Goal: Task Accomplishment & Management: Use online tool/utility

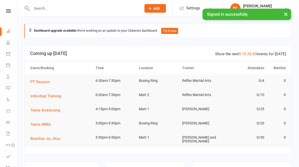
scroll to position [31, 0]
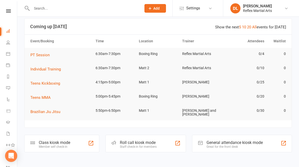
click at [52, 140] on div "Class kiosk mode" at bounding box center [54, 142] width 31 height 5
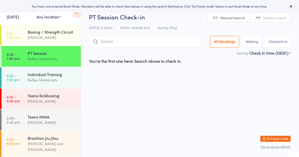
click at [37, 106] on div "Teens Kickboxing [PERSON_NAME]" at bounding box center [54, 99] width 53 height 20
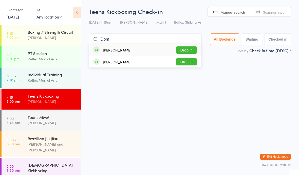
type input "Dom"
click at [186, 49] on button "Drop in" at bounding box center [186, 49] width 20 height 7
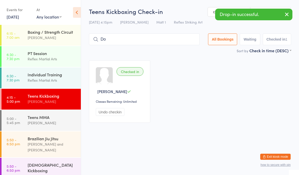
type input "Dom"
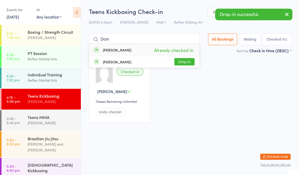
click at [66, 114] on div "Teens MMA [PERSON_NAME]" at bounding box center [54, 120] width 53 height 20
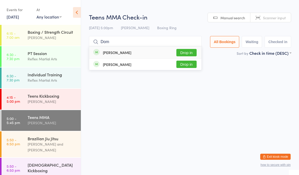
type input "Dom"
click at [186, 52] on button "Drop in" at bounding box center [186, 52] width 20 height 7
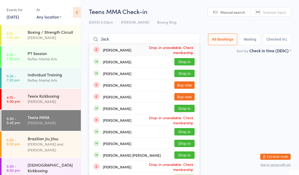
type input "Jack"
click at [185, 108] on button "Drop in" at bounding box center [184, 108] width 20 height 7
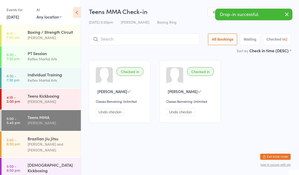
click at [74, 97] on div "Teens Kickboxing" at bounding box center [52, 96] width 49 height 6
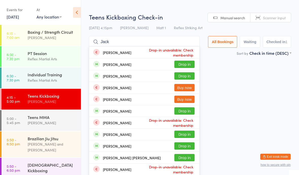
type input "Jack"
click at [185, 113] on button "Drop in" at bounding box center [184, 110] width 20 height 7
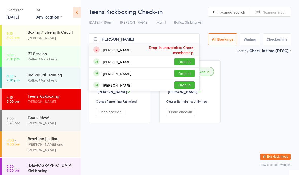
type input "[PERSON_NAME]"
click at [184, 74] on button "Drop in" at bounding box center [184, 73] width 20 height 7
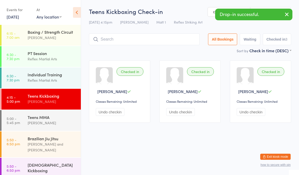
click at [51, 124] on div "[PERSON_NAME]" at bounding box center [52, 123] width 49 height 6
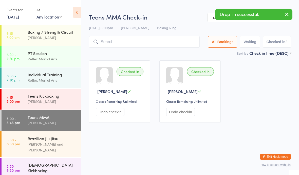
click at [55, 100] on div "[PERSON_NAME]" at bounding box center [52, 101] width 49 height 6
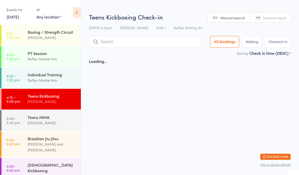
click at [62, 122] on div "[PERSON_NAME]" at bounding box center [52, 123] width 49 height 6
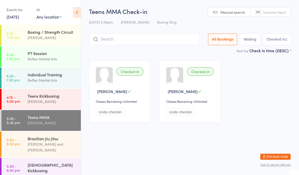
click at [130, 43] on input "search" at bounding box center [144, 39] width 111 height 12
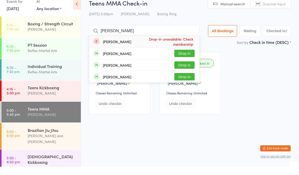
type input "[PERSON_NAME]"
click at [182, 70] on button "Drop in" at bounding box center [184, 73] width 20 height 7
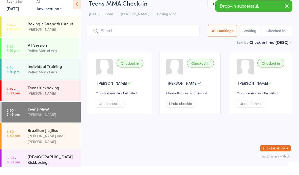
click at [55, 77] on div "Reflex Martial Arts" at bounding box center [52, 80] width 49 height 6
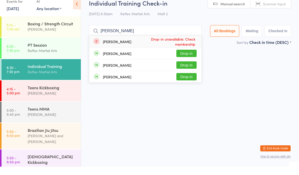
type input "[PERSON_NAME]"
click at [186, 70] on button "Drop in" at bounding box center [186, 73] width 20 height 7
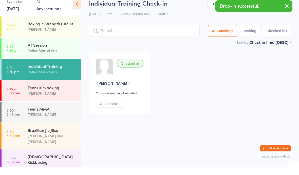
click at [65, 98] on div "[PERSON_NAME]" at bounding box center [52, 101] width 49 height 6
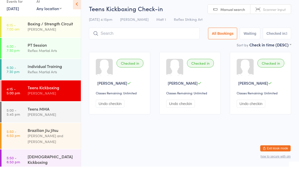
click at [118, 108] on button "Undo checkin" at bounding box center [110, 112] width 29 height 8
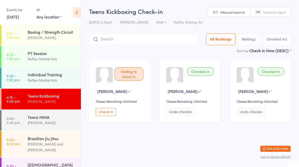
click at [62, 121] on div "[PERSON_NAME]" at bounding box center [52, 123] width 49 height 6
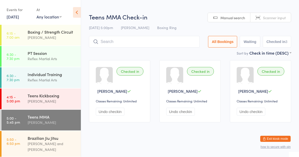
click at [49, 99] on div "[PERSON_NAME]" at bounding box center [52, 101] width 49 height 6
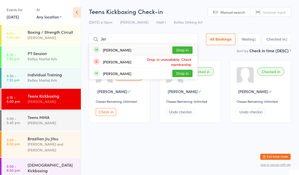
type input "Jer"
click at [182, 51] on button "Drop in" at bounding box center [182, 49] width 20 height 7
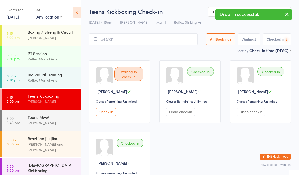
click at [56, 119] on div "Teens MMA" at bounding box center [52, 117] width 49 height 6
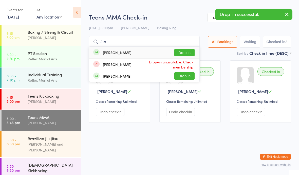
type input "Jer"
click at [185, 52] on button "Drop in" at bounding box center [184, 52] width 20 height 7
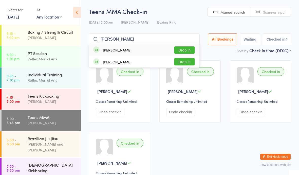
type input "[PERSON_NAME]"
click at [180, 62] on button "Drop in" at bounding box center [184, 61] width 20 height 7
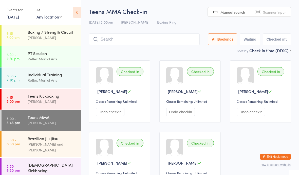
click at [54, 99] on div "[PERSON_NAME]" at bounding box center [52, 101] width 49 height 6
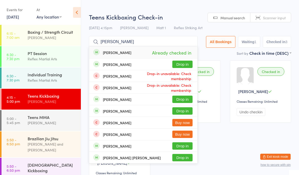
type input "[PERSON_NAME]"
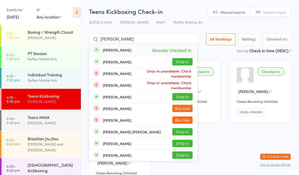
click at [33, 113] on div "Teens MMA [PERSON_NAME]" at bounding box center [54, 120] width 53 height 20
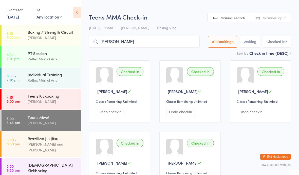
type input "[PERSON_NAME]"
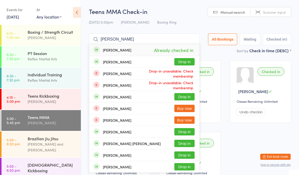
click at [24, 136] on link "5:50 - 6:50 pm Brazilian Jiu [PERSON_NAME] and [PERSON_NAME]" at bounding box center [41, 144] width 79 height 26
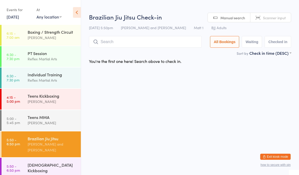
click at [25, 93] on link "4:15 - 5:00 pm Teens Kickboxing [PERSON_NAME]" at bounding box center [41, 99] width 79 height 21
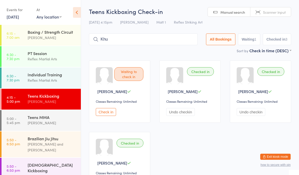
type input "Khus"
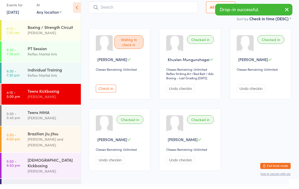
scroll to position [27, 0]
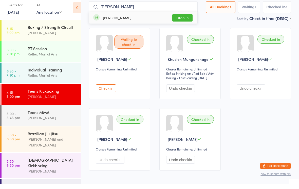
type input "[PERSON_NAME]"
click at [181, 19] on button "Drop in" at bounding box center [182, 22] width 20 height 7
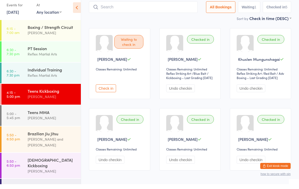
type input "B"
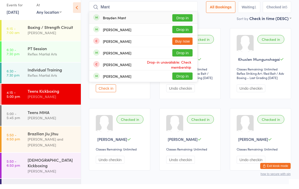
type input "Mant"
click at [182, 19] on button "Drop in" at bounding box center [182, 22] width 20 height 7
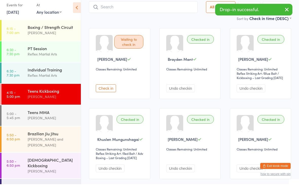
click at [55, 114] on div "Teens MMA" at bounding box center [52, 117] width 49 height 6
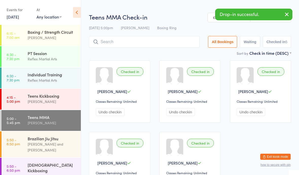
type input "B"
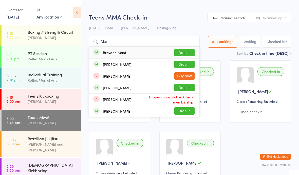
type input "Mant"
click at [185, 53] on button "Drop in" at bounding box center [184, 52] width 20 height 7
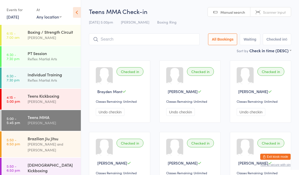
click at [30, 92] on div "Teens Kickboxing [PERSON_NAME]" at bounding box center [54, 99] width 53 height 20
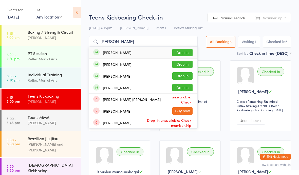
type input "[PERSON_NAME]"
click at [182, 65] on button "Drop in" at bounding box center [182, 63] width 20 height 7
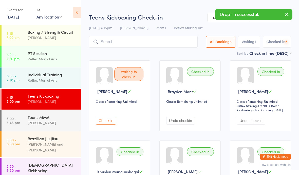
click at [35, 119] on div "Teens MMA" at bounding box center [52, 117] width 49 height 6
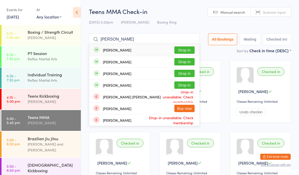
type input "[PERSON_NAME]"
click at [186, 61] on button "Drop in" at bounding box center [184, 61] width 20 height 7
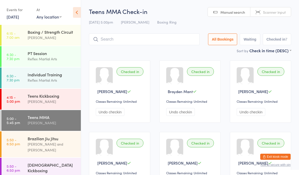
click at [39, 96] on div "Teens Kickboxing" at bounding box center [52, 96] width 49 height 6
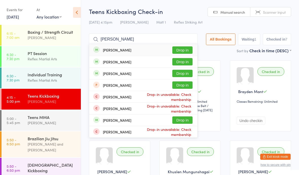
type input "[PERSON_NAME]"
click at [175, 74] on button "Drop in" at bounding box center [182, 73] width 20 height 7
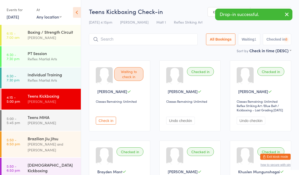
click at [47, 120] on div "Teens MMA" at bounding box center [52, 117] width 49 height 6
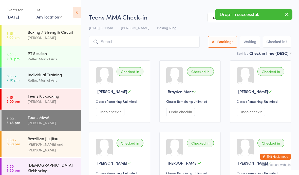
click at [38, 102] on div "[PERSON_NAME]" at bounding box center [52, 101] width 49 height 6
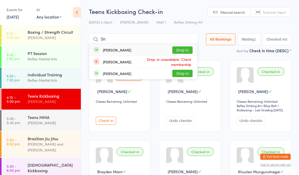
type input "Sh"
click at [183, 50] on button "Drop in" at bounding box center [182, 49] width 20 height 7
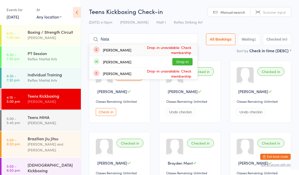
type input "Nata"
click at [183, 60] on button "Drop in" at bounding box center [182, 61] width 20 height 7
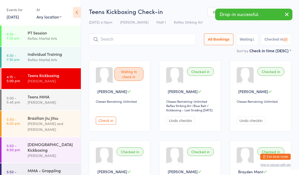
scroll to position [41, 0]
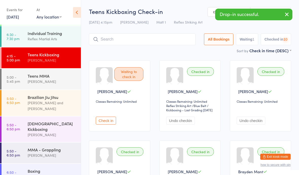
click at [62, 122] on div "[DEMOGRAPHIC_DATA] Kickboxing" at bounding box center [52, 125] width 49 height 11
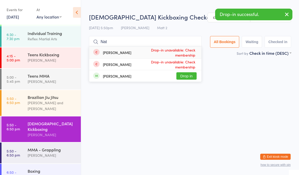
type input "Nat"
click at [188, 75] on button "Drop in" at bounding box center [186, 75] width 20 height 7
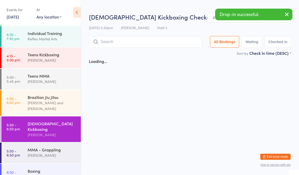
click at [63, 57] on div "Teens Kickboxing" at bounding box center [52, 55] width 49 height 6
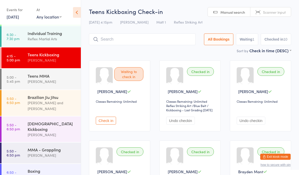
type input "X"
type input "Dim"
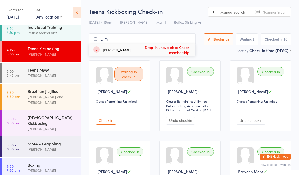
scroll to position [47, 0]
click at [57, 76] on div "[PERSON_NAME]" at bounding box center [52, 76] width 49 height 6
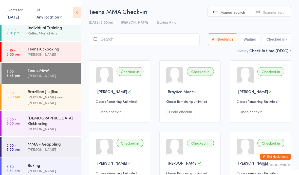
click at [32, 49] on div "Teens Kickboxing" at bounding box center [52, 49] width 49 height 6
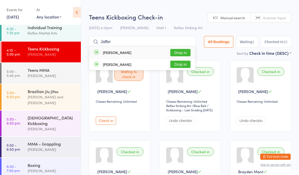
type input "Jaffer"
click at [177, 54] on button "Drop in" at bounding box center [180, 52] width 20 height 7
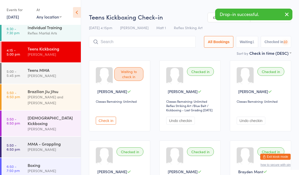
click at [59, 72] on div "Teens MMA" at bounding box center [52, 70] width 49 height 6
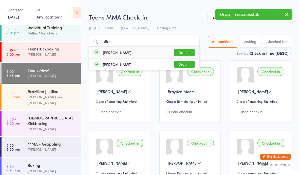
type input "Jaffer"
click at [183, 52] on button "Drop in" at bounding box center [184, 52] width 20 height 7
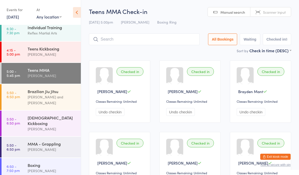
click at [52, 56] on div "[PERSON_NAME]" at bounding box center [52, 54] width 49 height 6
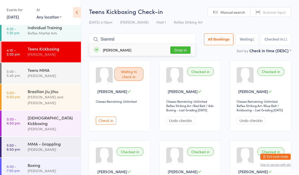
type input "Siamnd"
click at [177, 51] on button "Drop in" at bounding box center [180, 49] width 20 height 7
